Goal: Task Accomplishment & Management: Use online tool/utility

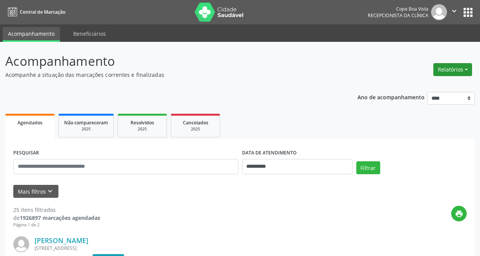
click at [442, 69] on button "Relatórios" at bounding box center [453, 69] width 39 height 13
click at [441, 101] on link "Procedimentos realizados" at bounding box center [432, 96] width 82 height 11
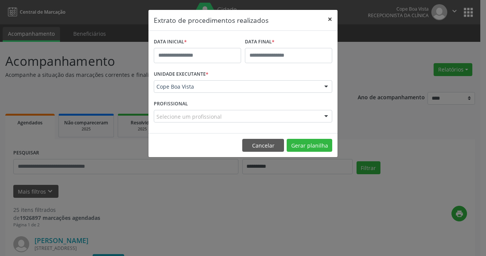
click at [328, 19] on button "×" at bounding box center [329, 19] width 15 height 19
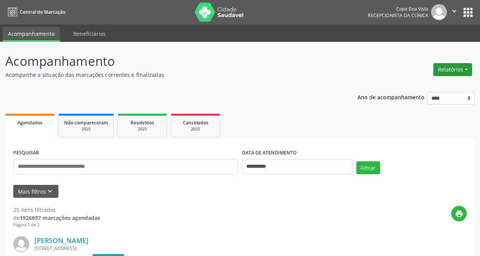
click at [443, 66] on button "Relatórios" at bounding box center [453, 69] width 39 height 13
click at [422, 88] on link "Agendamentos" at bounding box center [432, 85] width 82 height 11
select select "*"
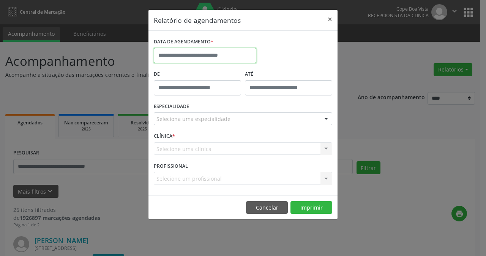
click at [232, 57] on input "text" at bounding box center [205, 55] width 103 height 15
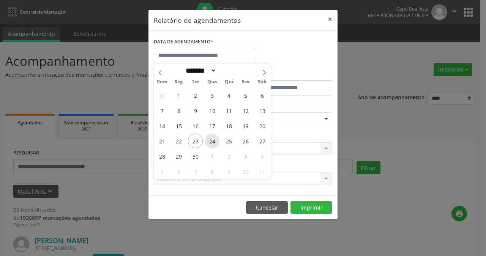
click at [215, 143] on span "24" at bounding box center [212, 140] width 15 height 15
type input "**********"
click at [214, 141] on span "24" at bounding box center [212, 140] width 15 height 15
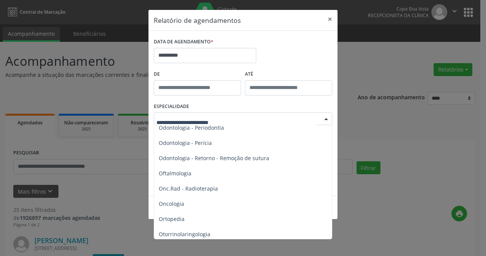
scroll to position [1025, 0]
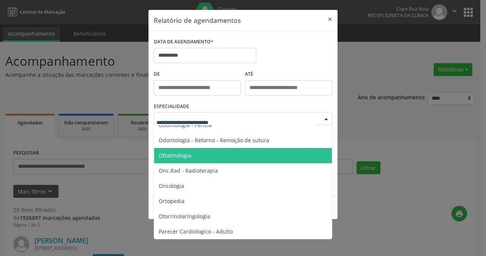
click at [209, 158] on span "Oftalmologia" at bounding box center [243, 155] width 179 height 15
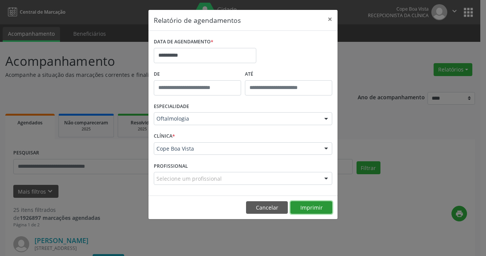
click at [315, 211] on button "Imprimir" at bounding box center [311, 207] width 42 height 13
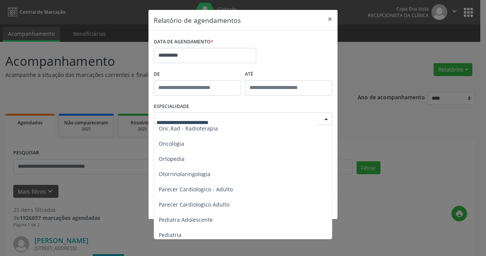
scroll to position [1101, 0]
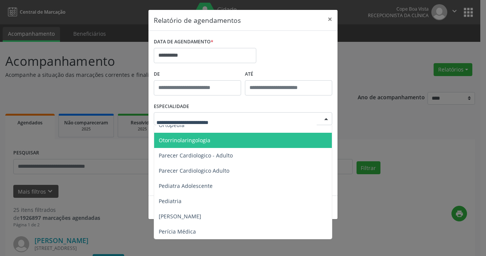
click at [194, 136] on span "Otorrinolaringologia" at bounding box center [243, 140] width 179 height 15
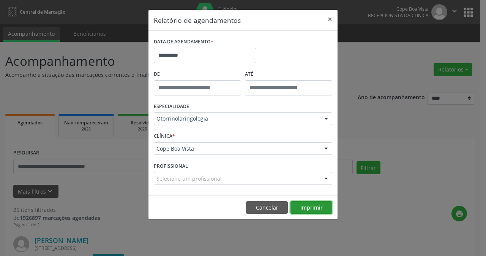
click at [321, 207] on button "Imprimir" at bounding box center [311, 207] width 42 height 13
